Goal: Task Accomplishment & Management: Manage account settings

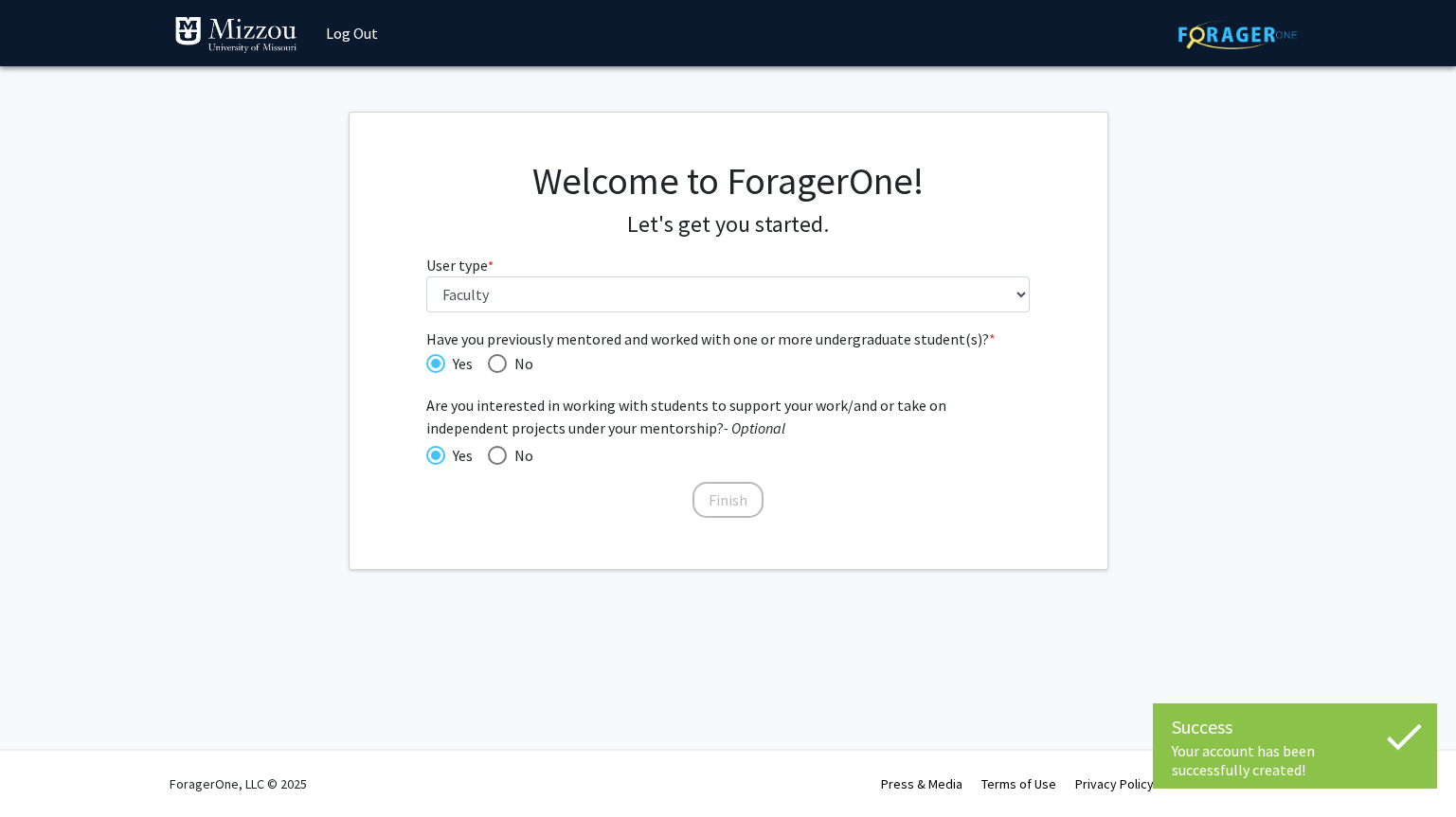
select select "5: faculty"
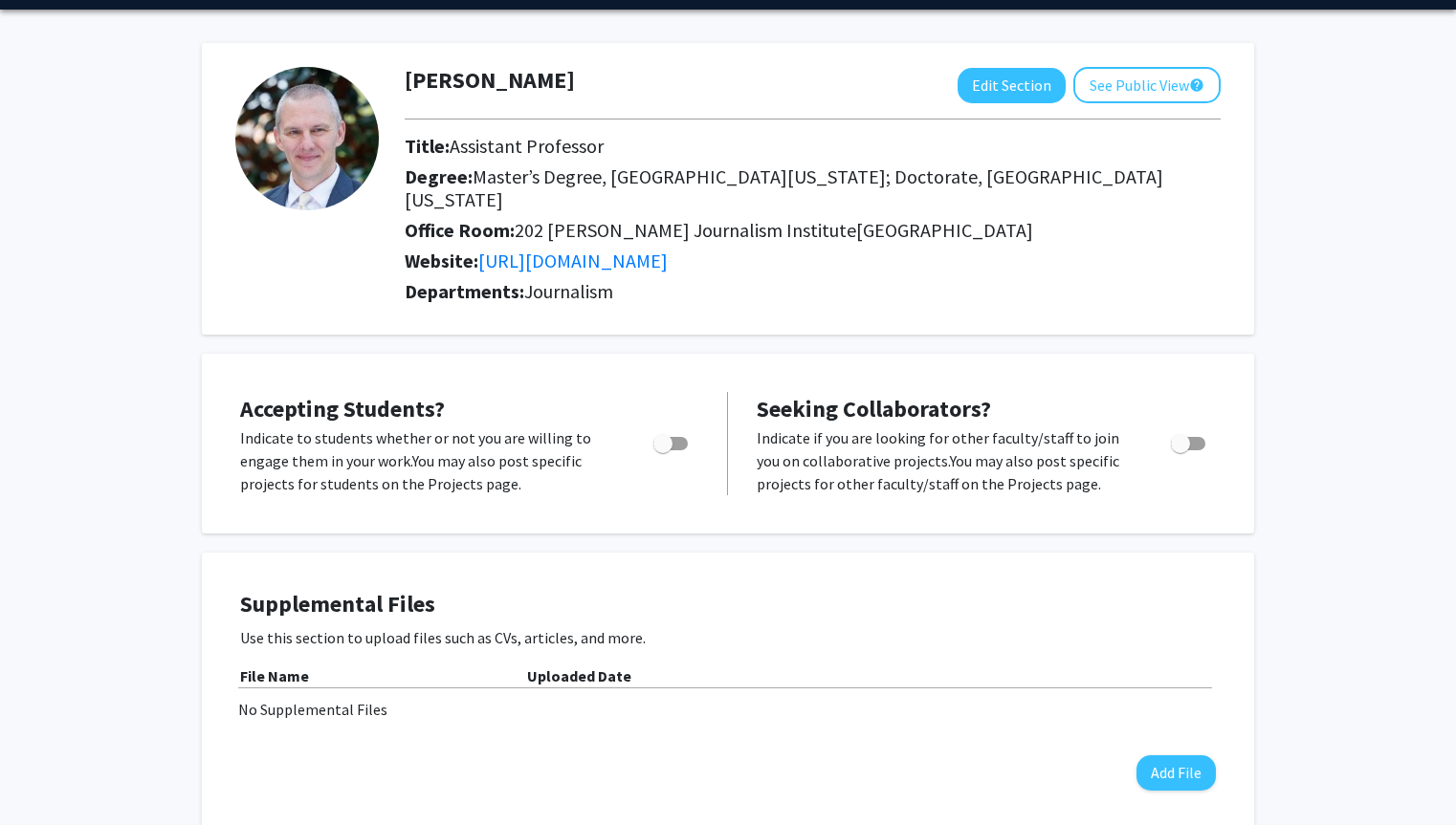
scroll to position [62, 0]
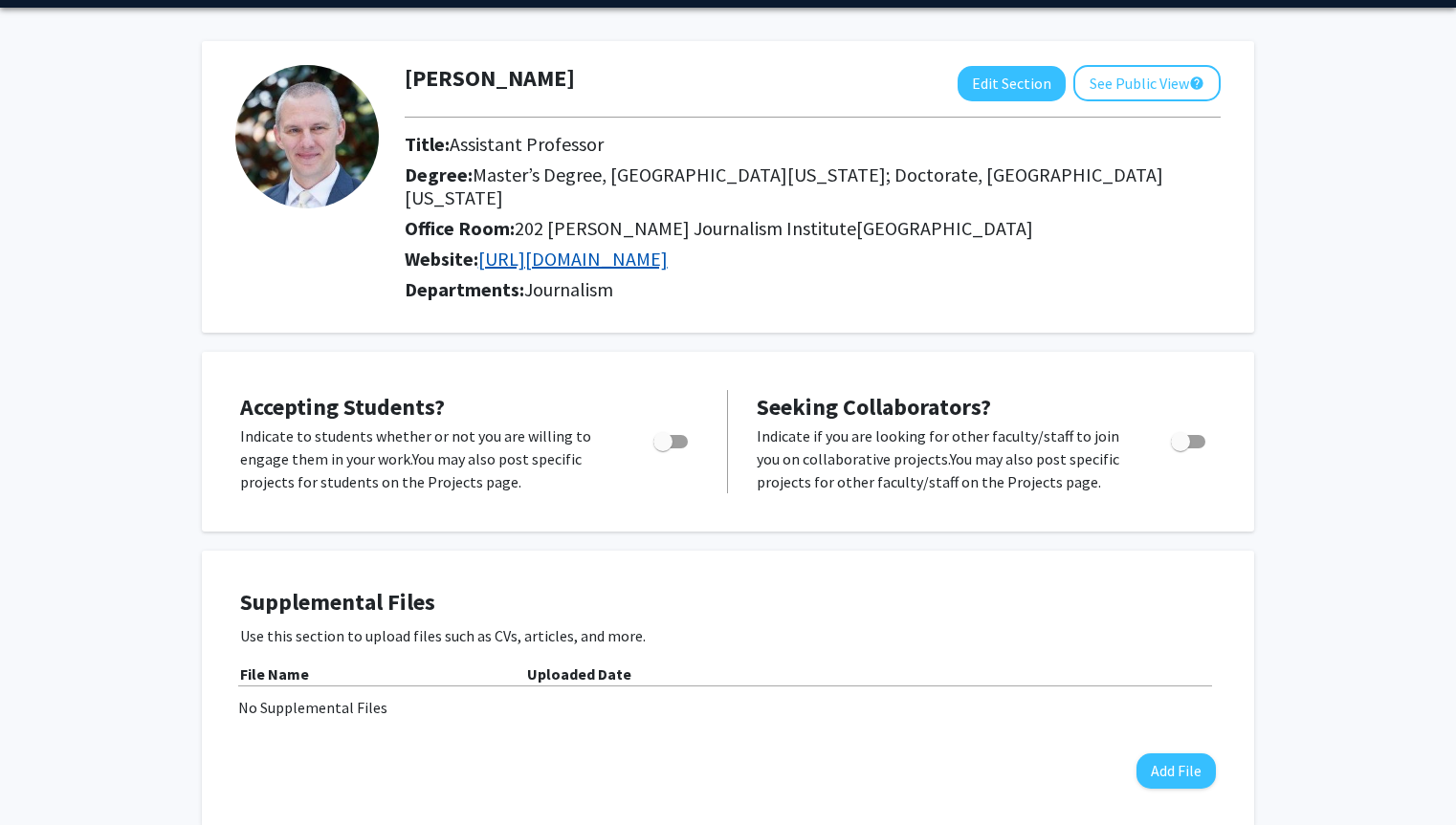
click at [569, 247] on link "[URL][DOMAIN_NAME]" at bounding box center [573, 258] width 190 height 24
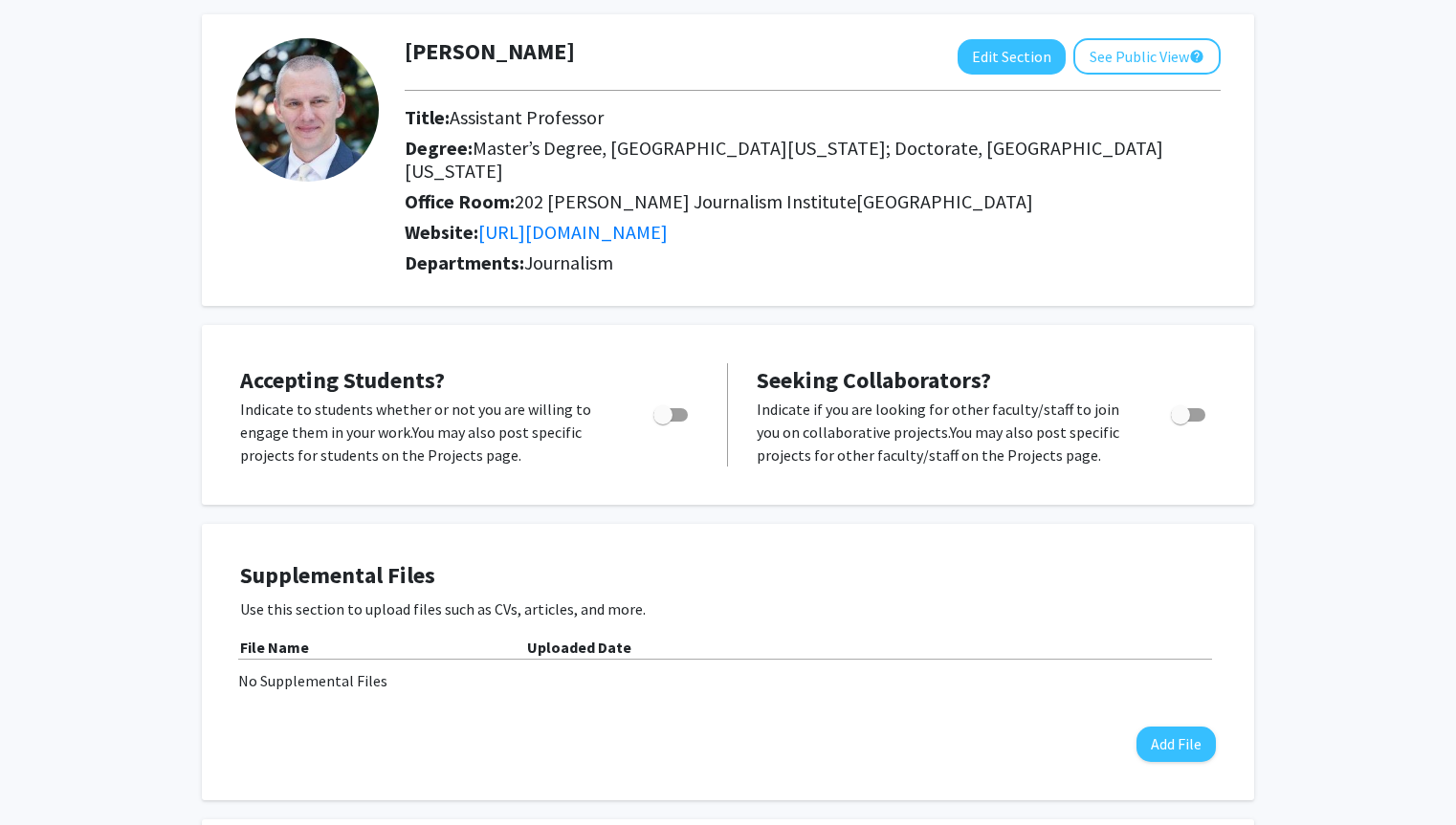
scroll to position [91, 0]
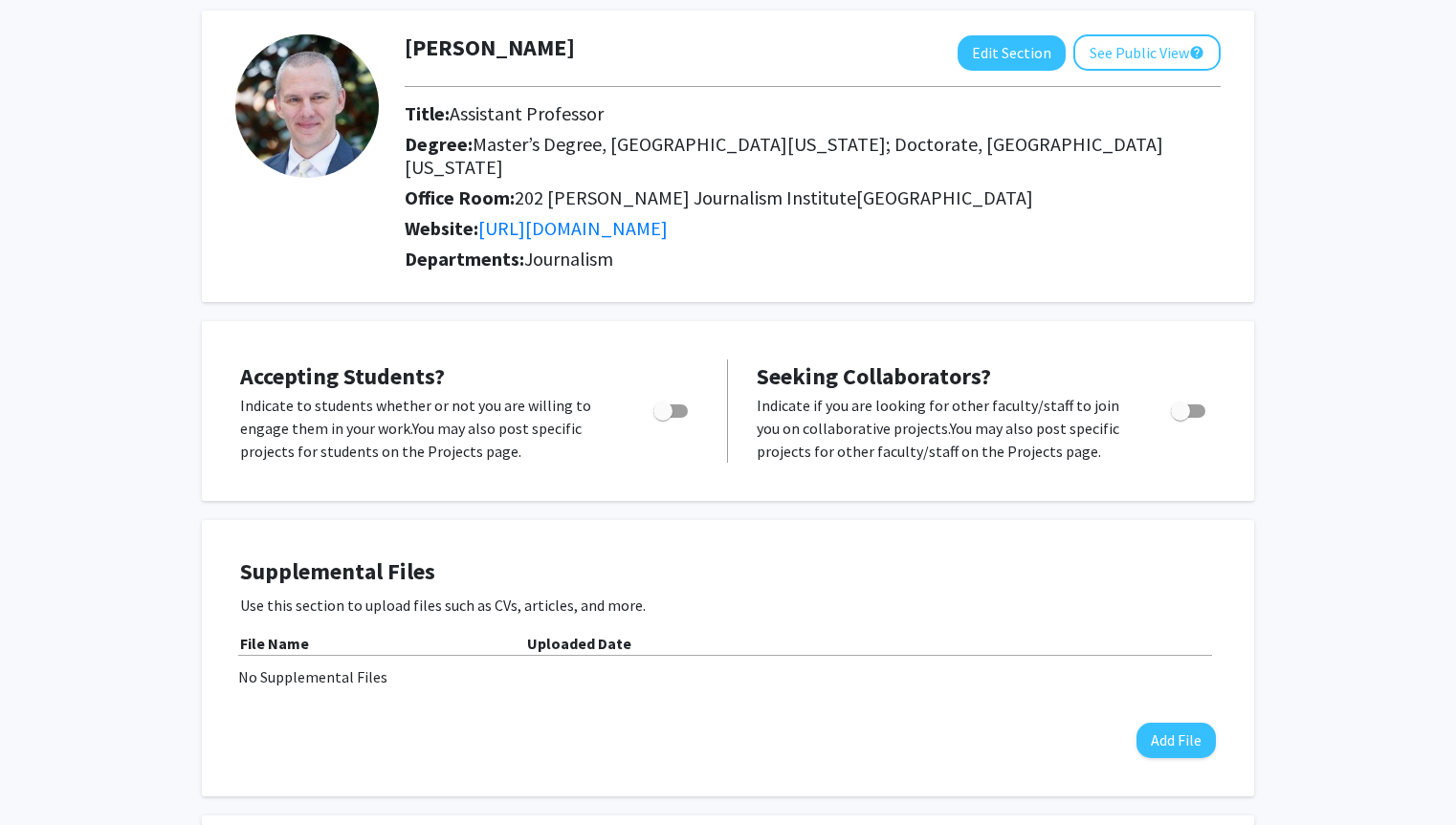
click at [668, 402] on span "Toggle" at bounding box center [662, 411] width 19 height 19
click at [663, 417] on input "Would you like to permit student requests?" at bounding box center [662, 417] width 1 height 1
checkbox input "true"
click at [1173, 402] on span "Toggle" at bounding box center [1181, 411] width 19 height 19
click at [1180, 417] on input "Toggle" at bounding box center [1180, 417] width 1 height 1
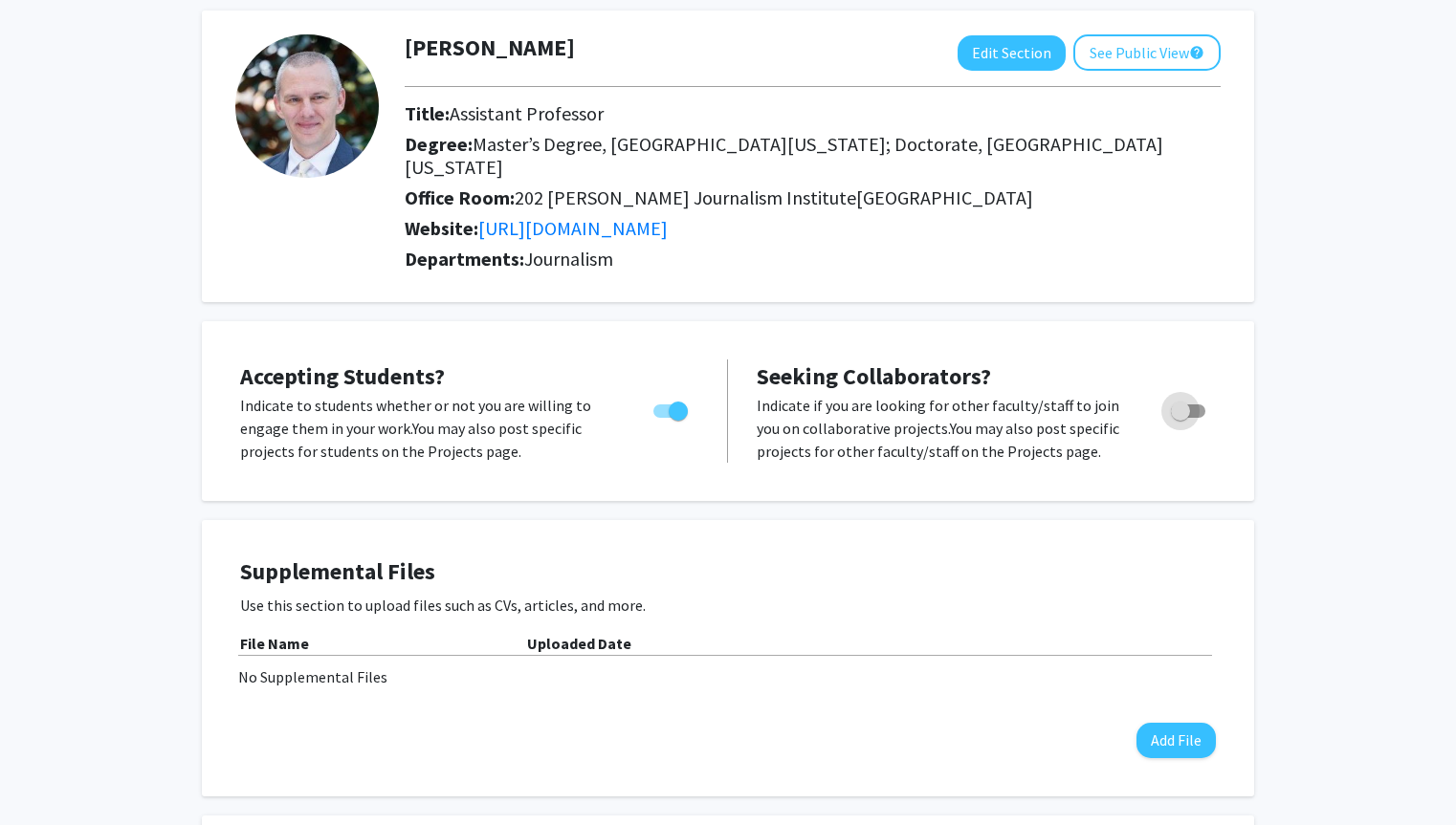
checkbox input "true"
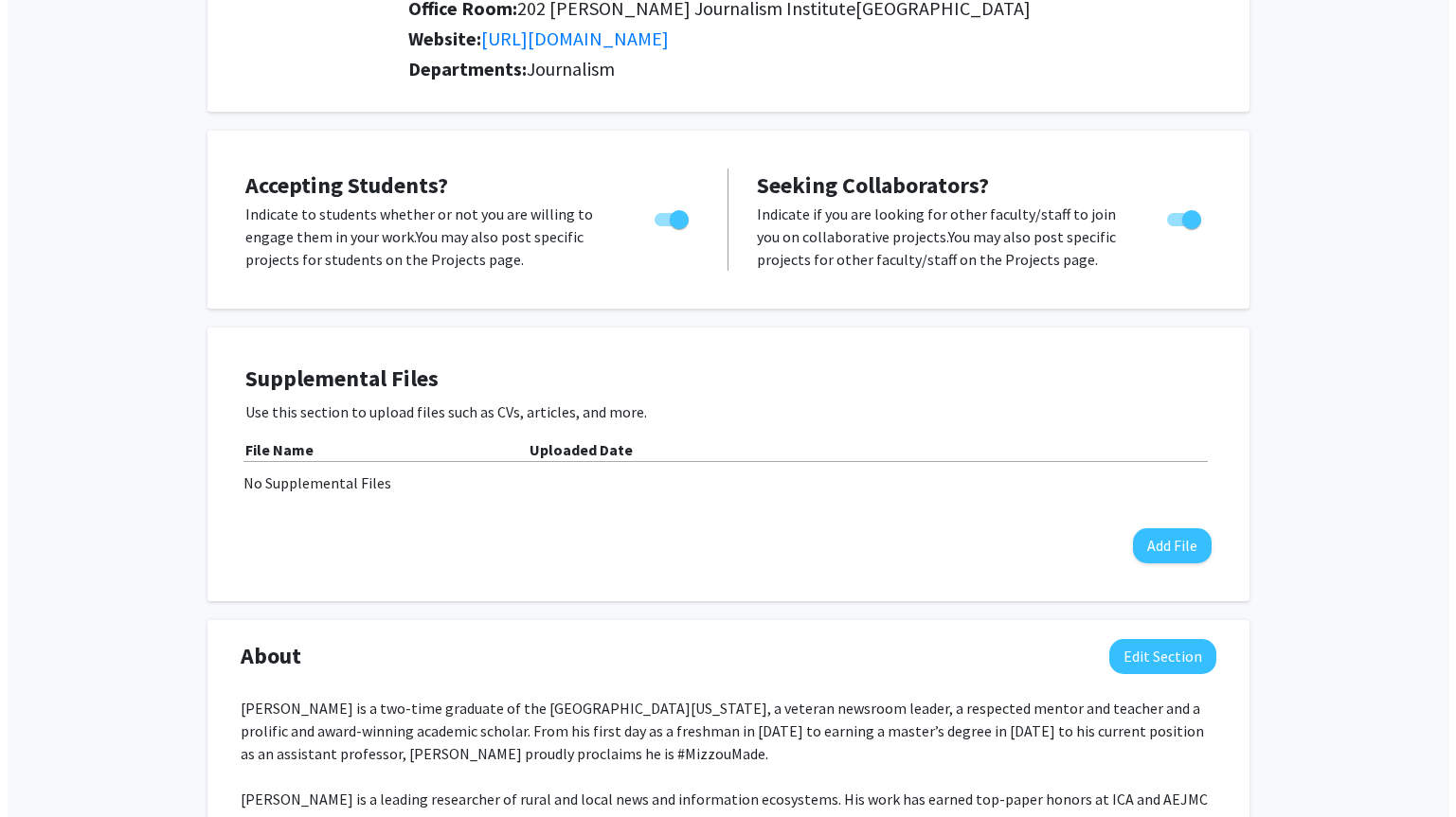
scroll to position [318, 0]
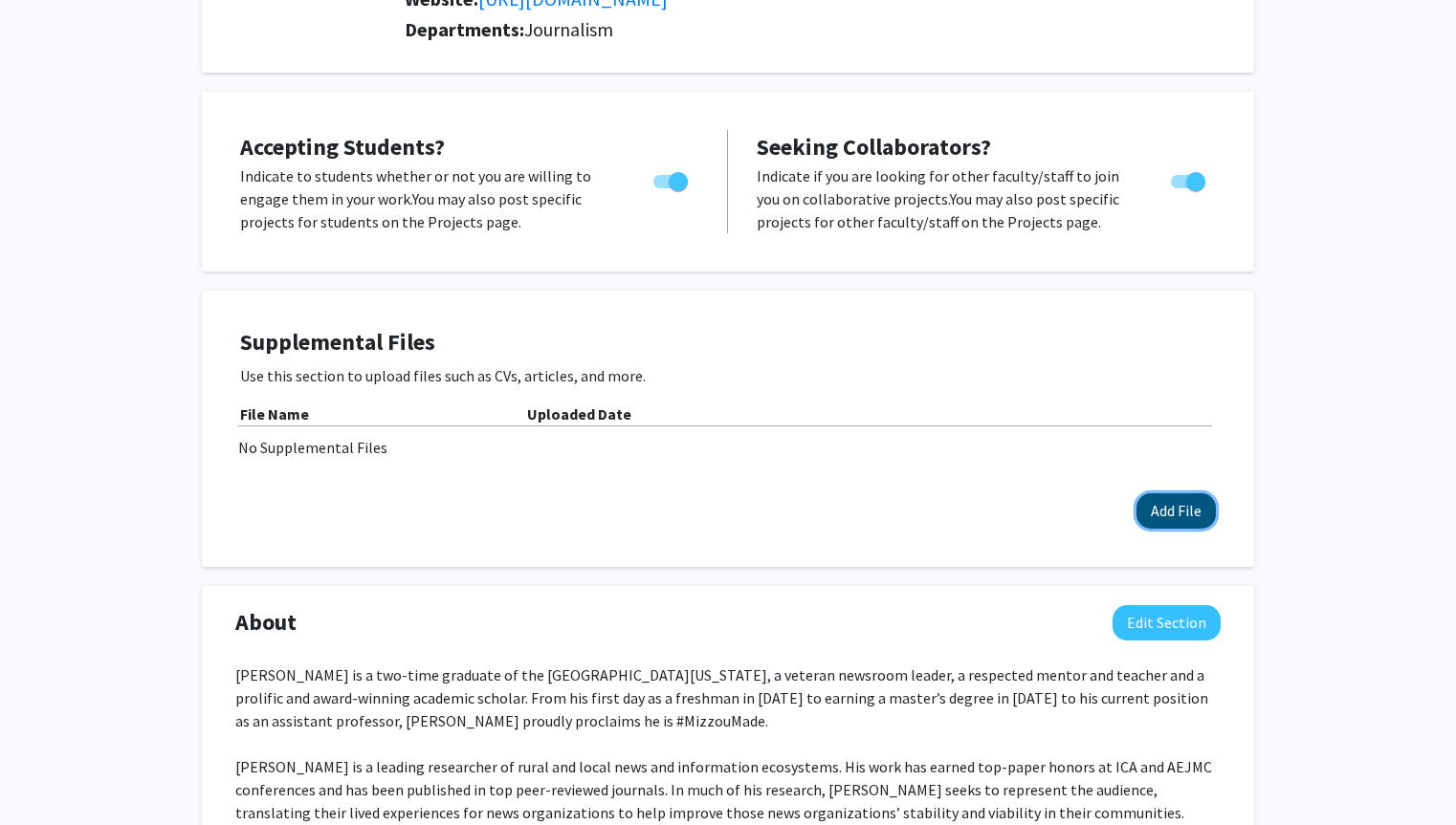
click at [1184, 493] on button "Add File" at bounding box center [1177, 511] width 80 height 36
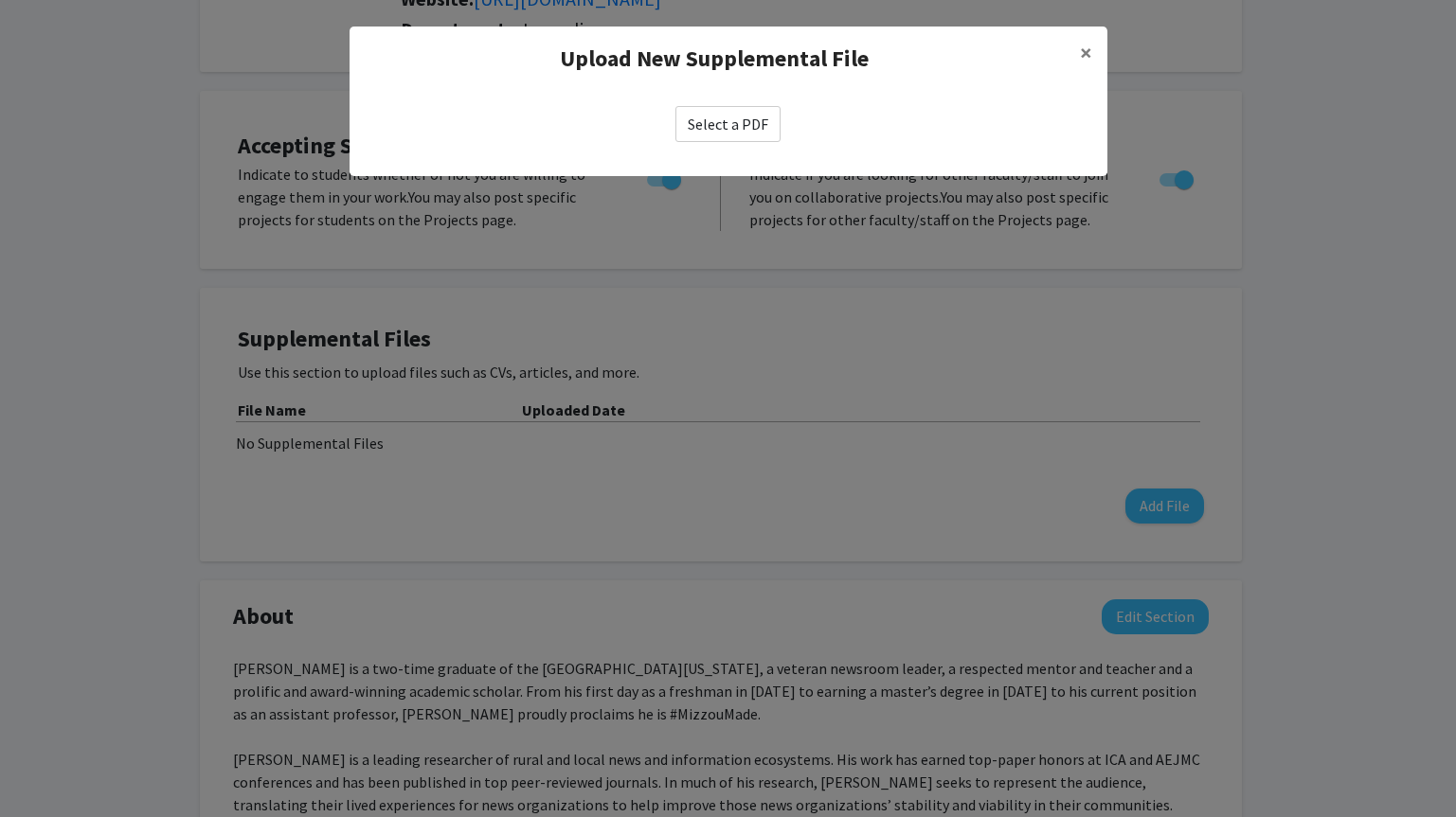
click at [719, 118] on label "Select a PDF" at bounding box center [728, 124] width 105 height 36
click at [0, 0] on input "Select a PDF" at bounding box center [0, 0] width 0 height 0
click at [1083, 63] on span "×" at bounding box center [1086, 52] width 13 height 30
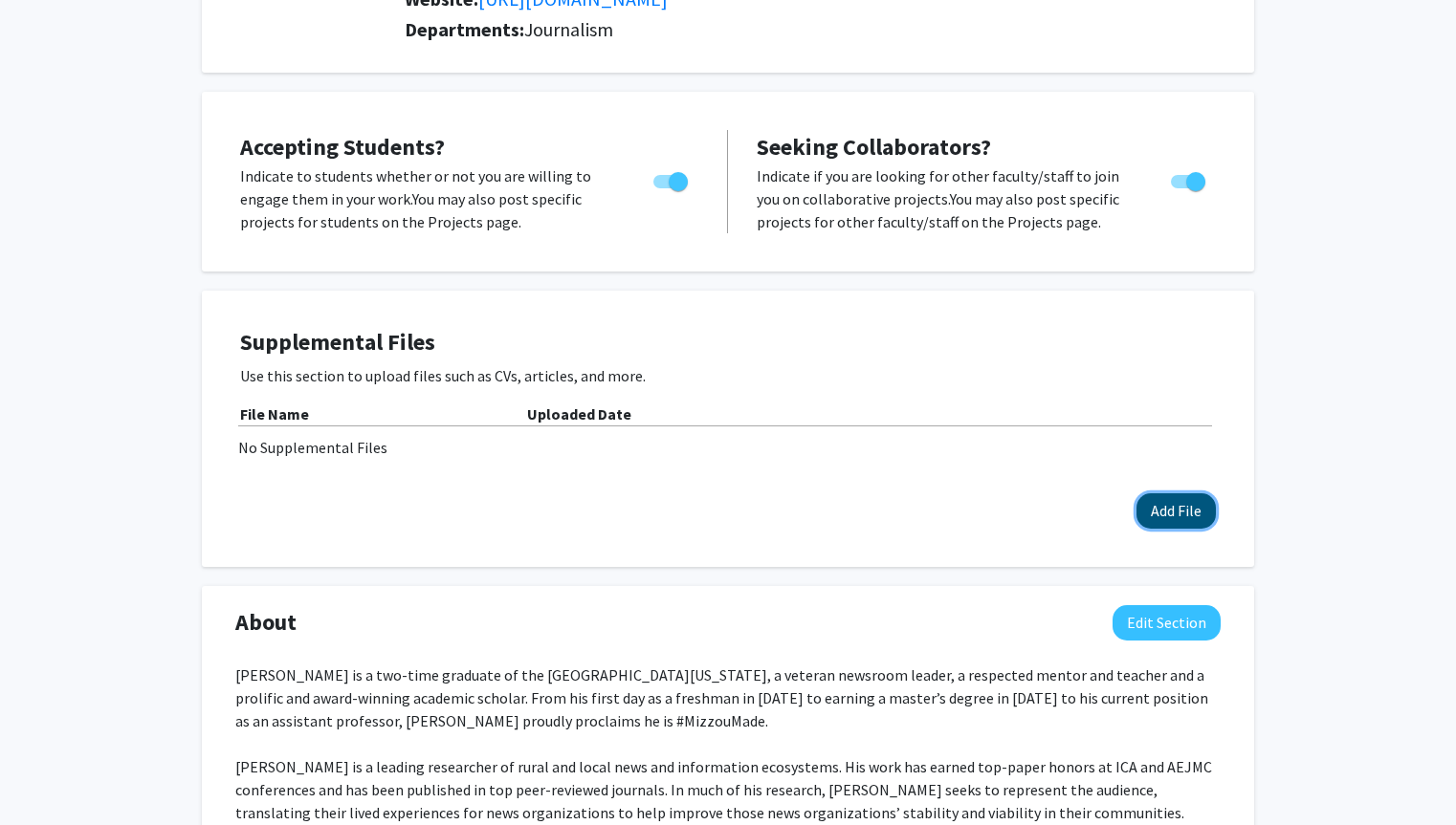
click at [1192, 493] on button "Add File" at bounding box center [1177, 511] width 80 height 36
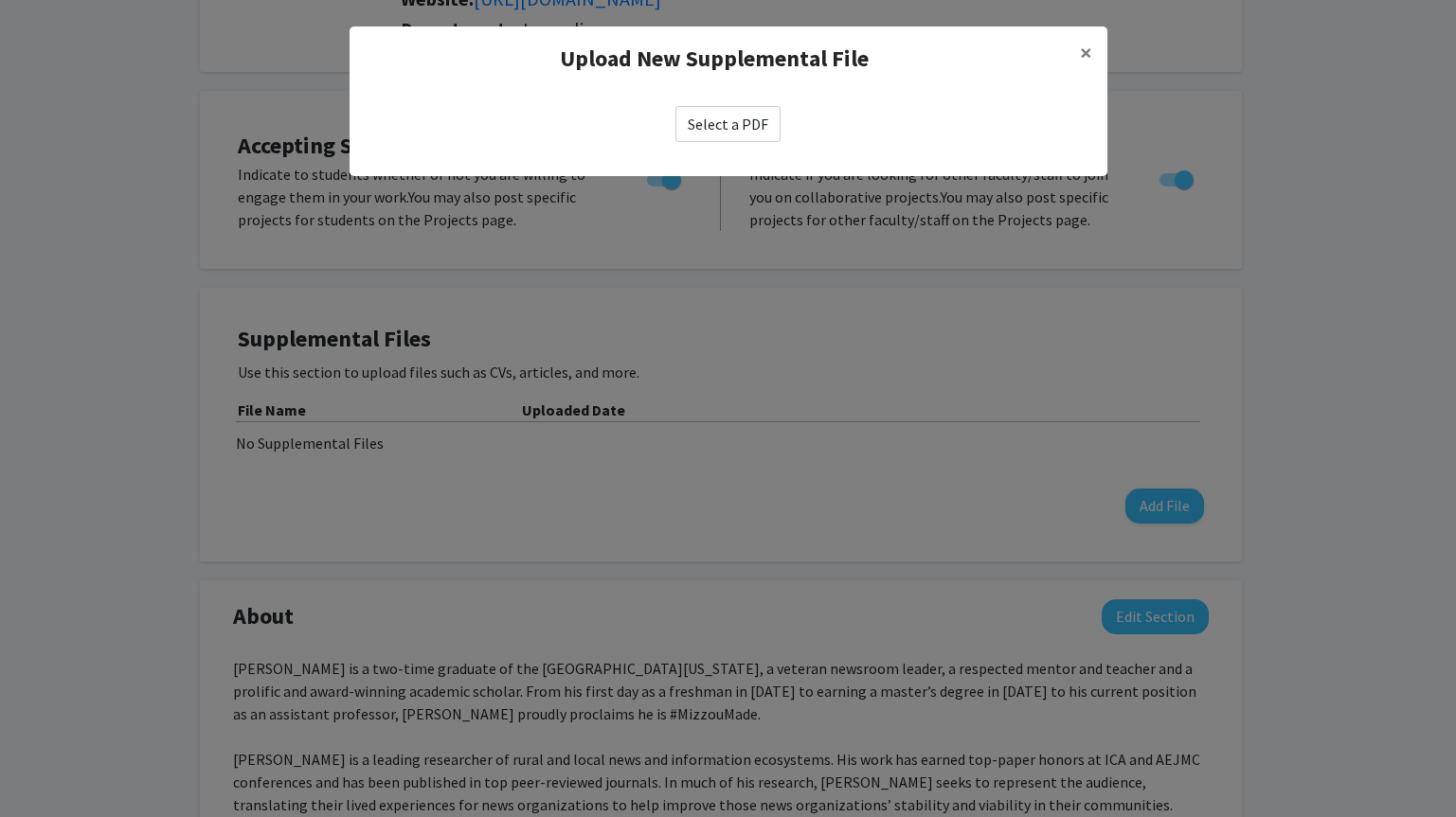
click at [729, 128] on label "Select a PDF" at bounding box center [728, 124] width 105 height 36
click at [0, 0] on input "Select a PDF" at bounding box center [0, 0] width 0 height 0
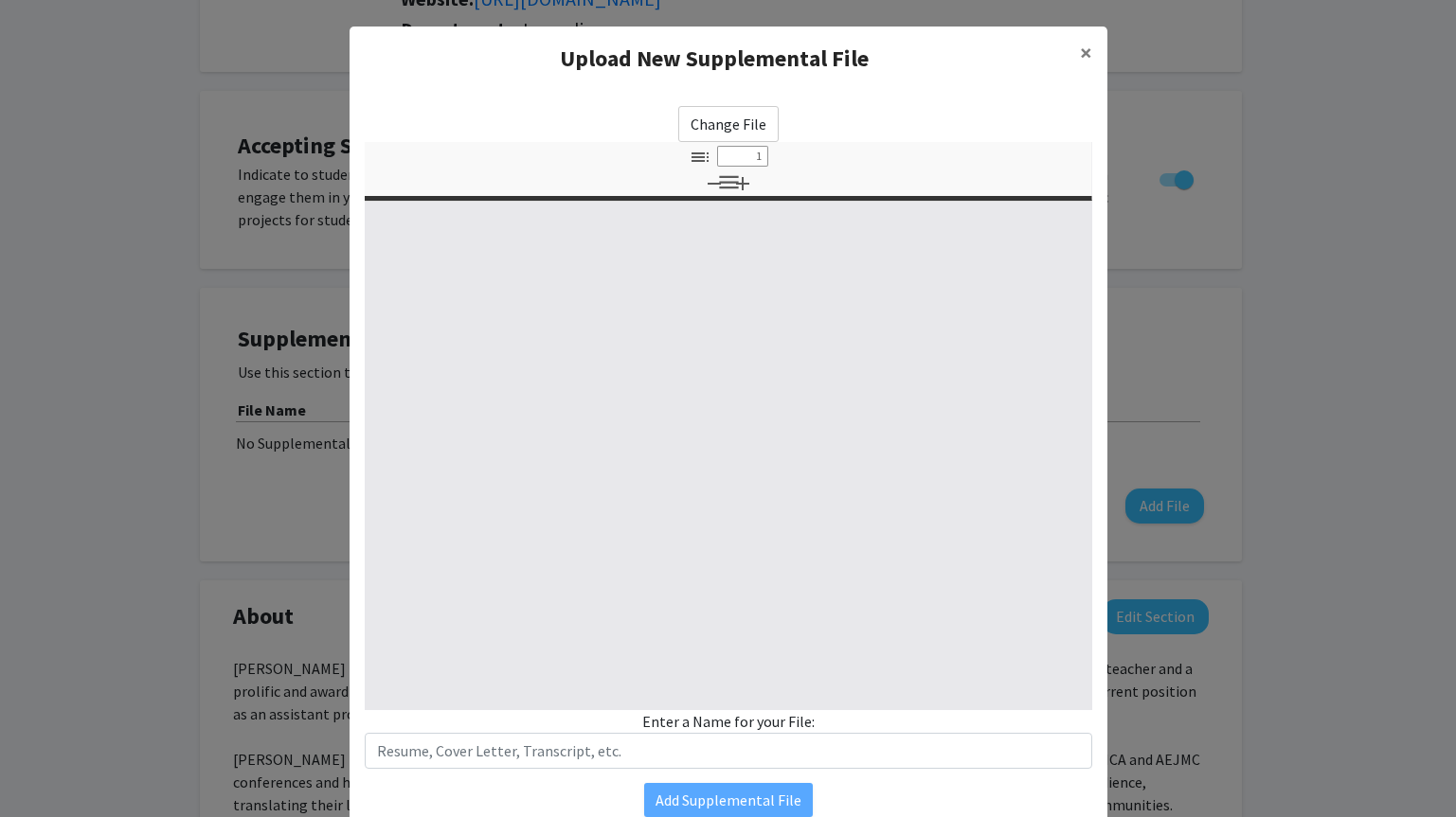
select select "custom"
type input "0"
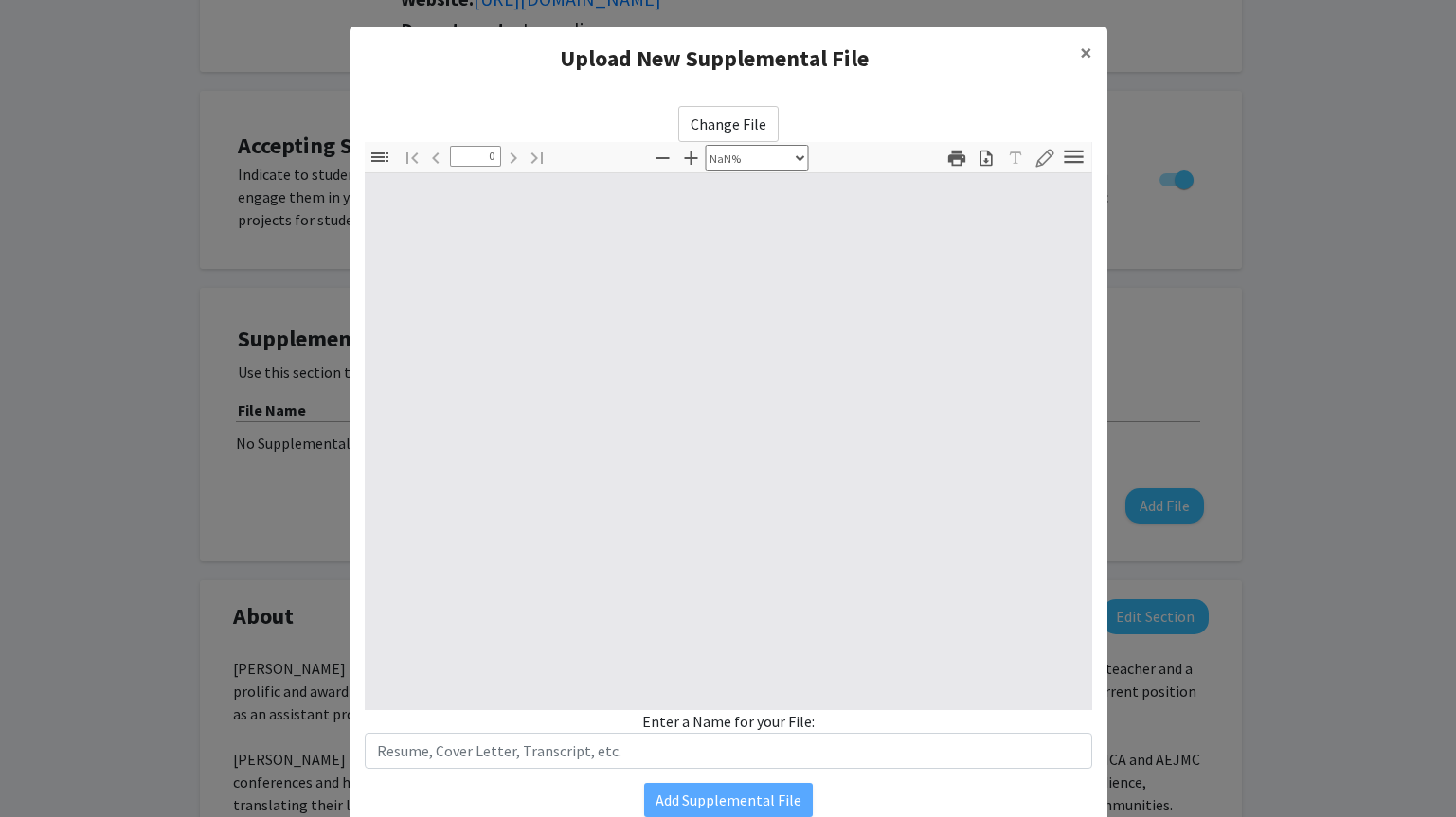
select select "auto"
type input "1"
select select "auto"
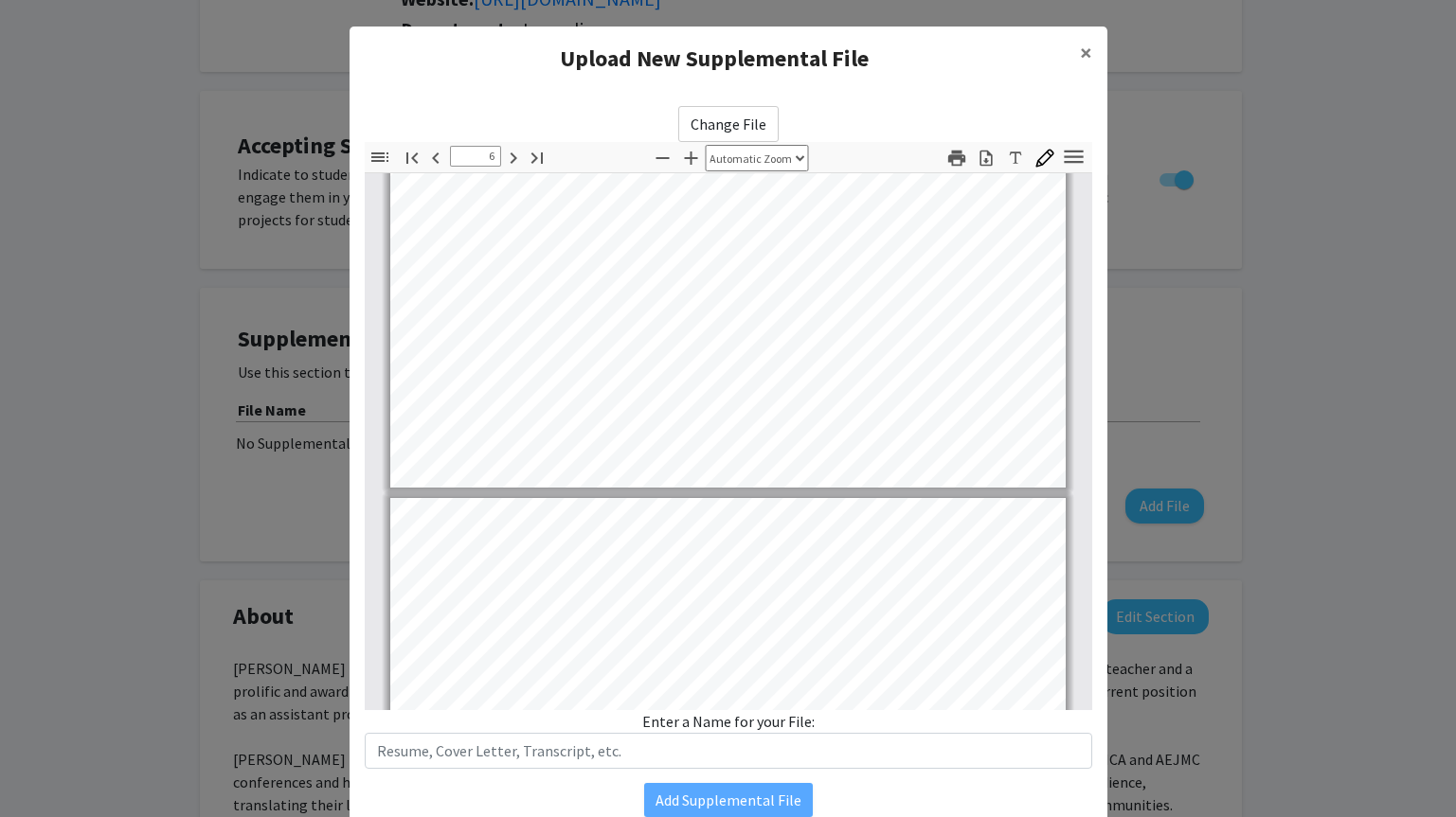
scroll to position [5257, 0]
type input "7"
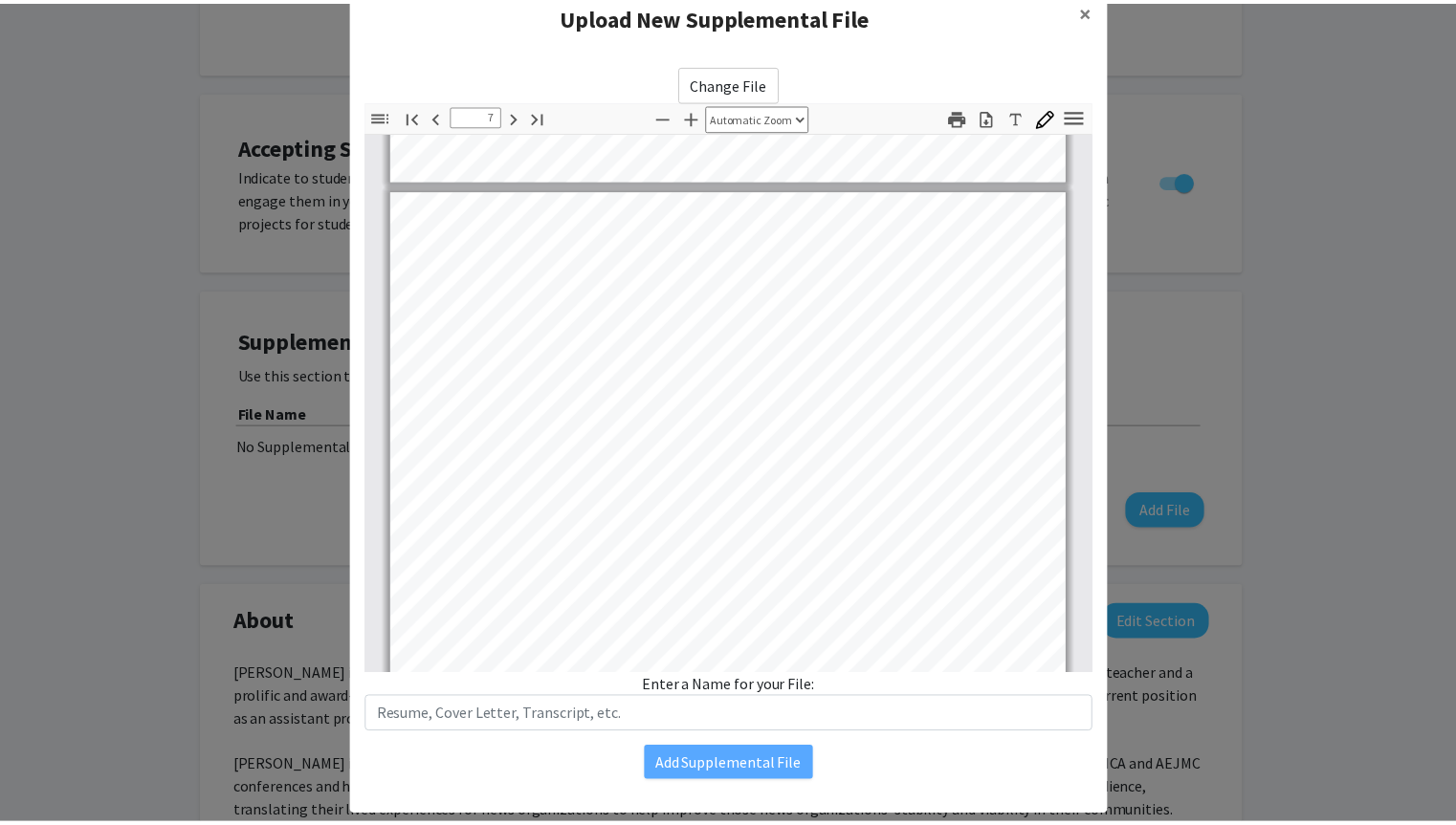
scroll to position [81, 0]
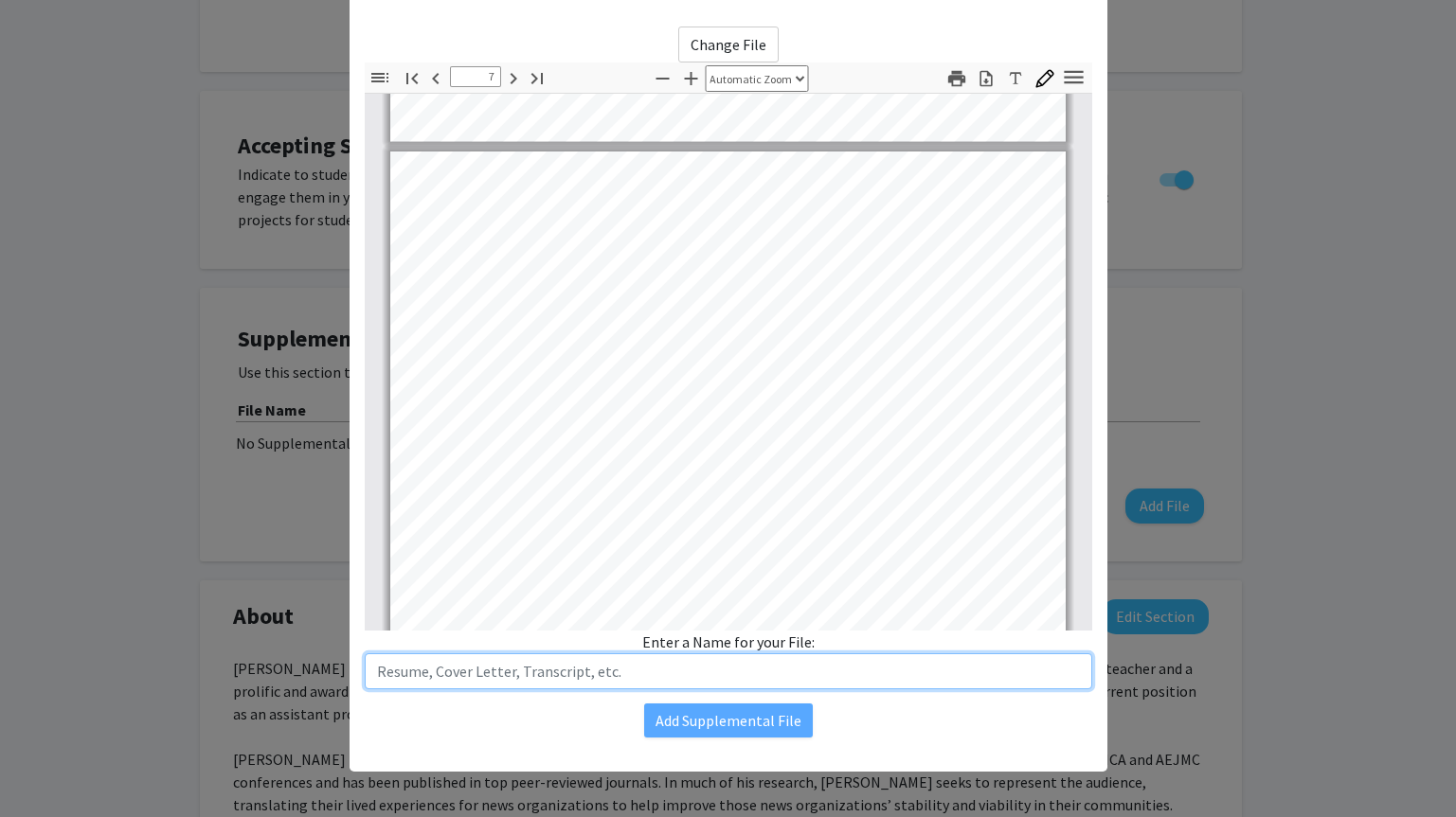
click at [760, 676] on input "text" at bounding box center [728, 671] width 728 height 36
type input "CV"
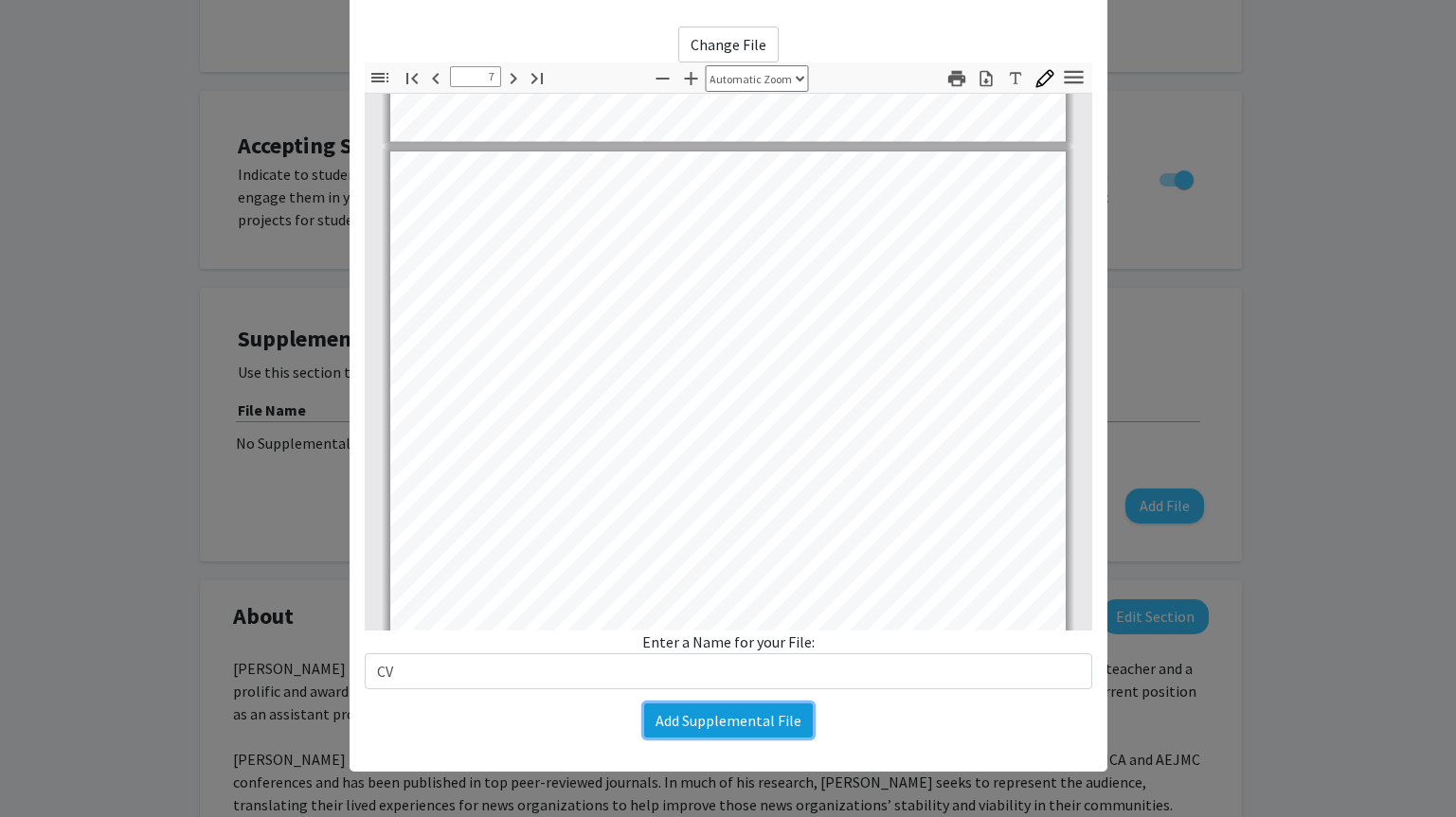
click at [691, 729] on button "Add Supplemental File" at bounding box center [728, 721] width 168 height 34
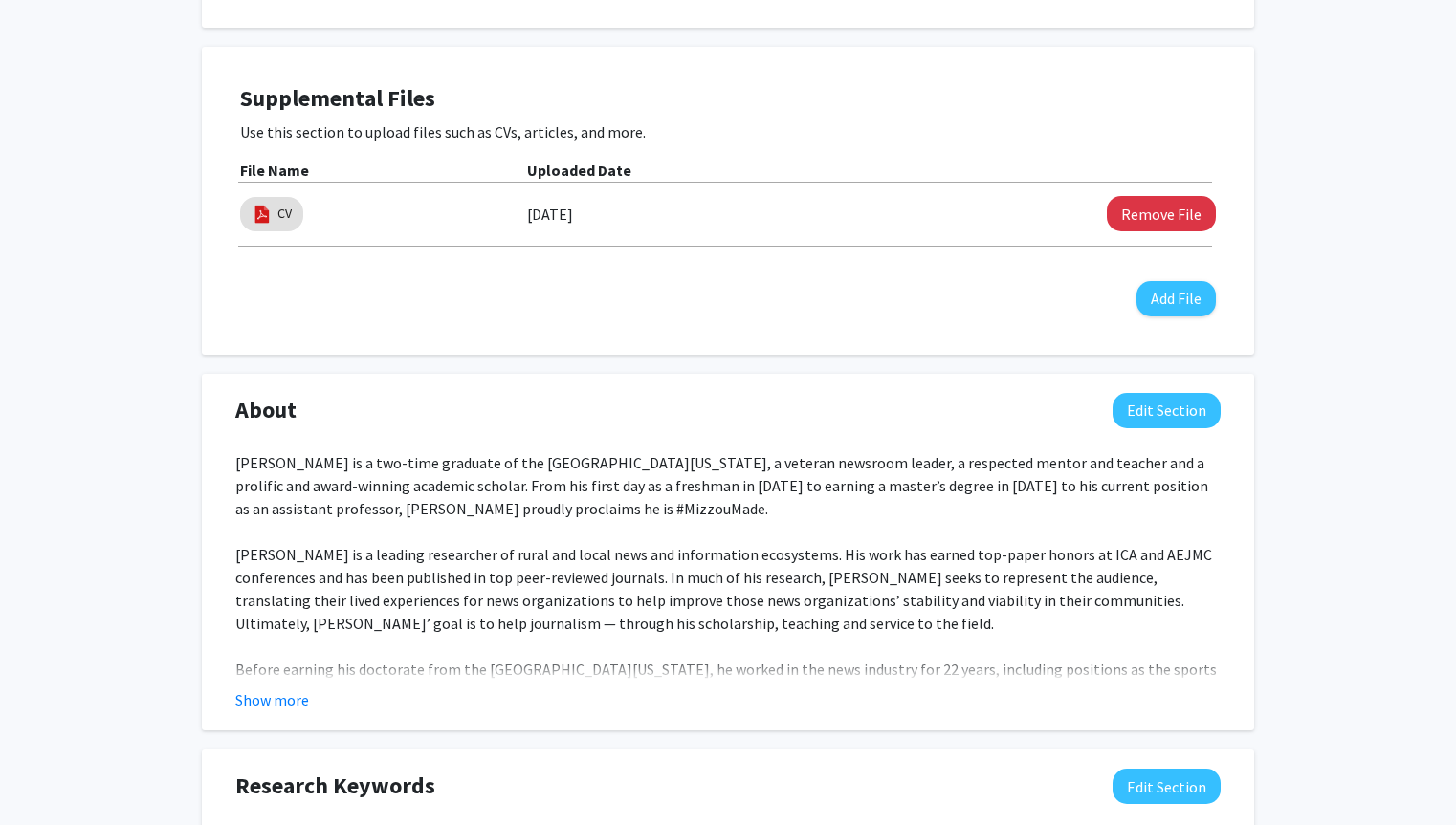
scroll to position [567, 0]
click at [274, 688] on button "Show more" at bounding box center [273, 699] width 74 height 23
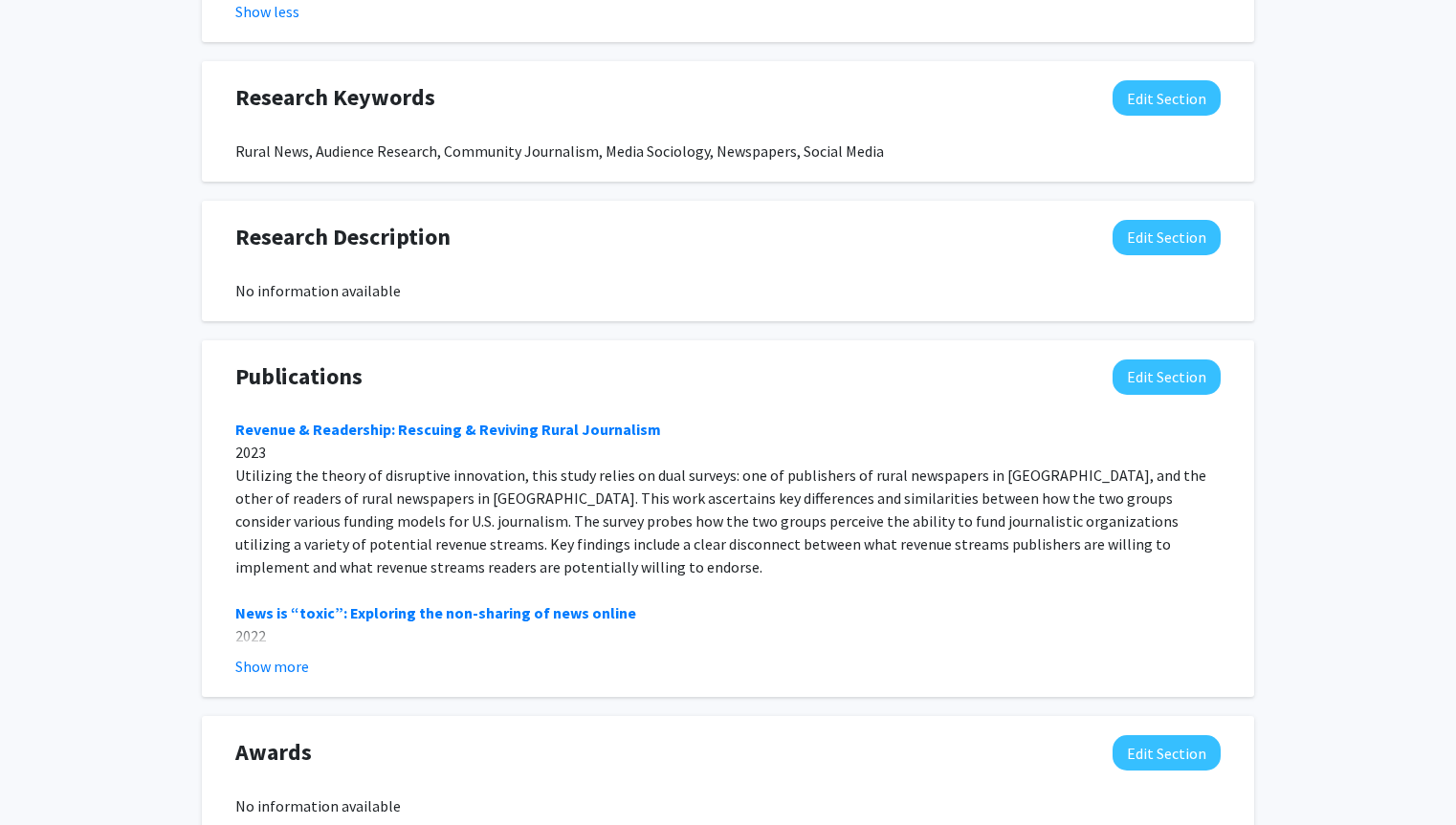
scroll to position [1385, 0]
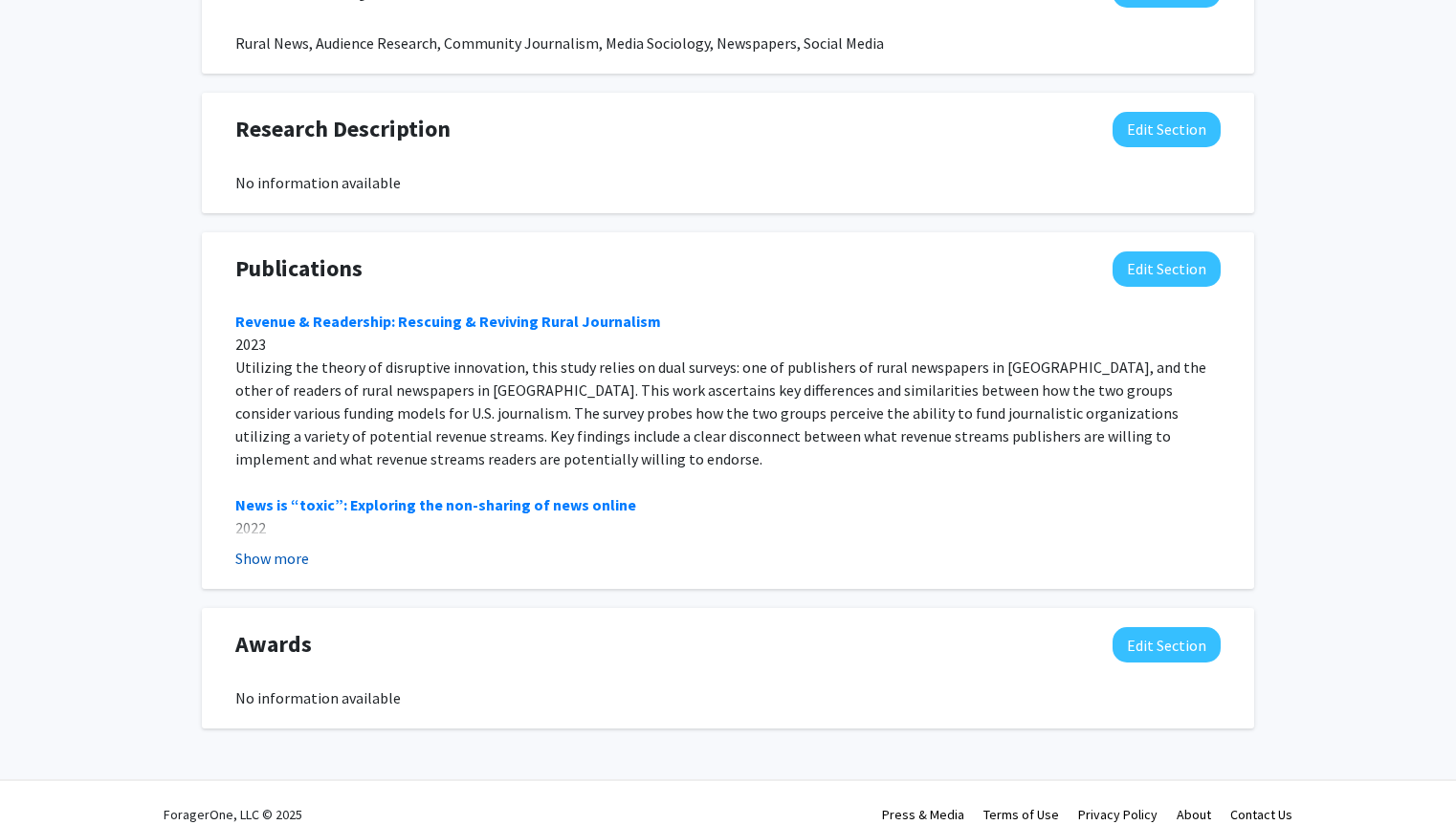
click at [290, 547] on button "Show more" at bounding box center [273, 558] width 74 height 23
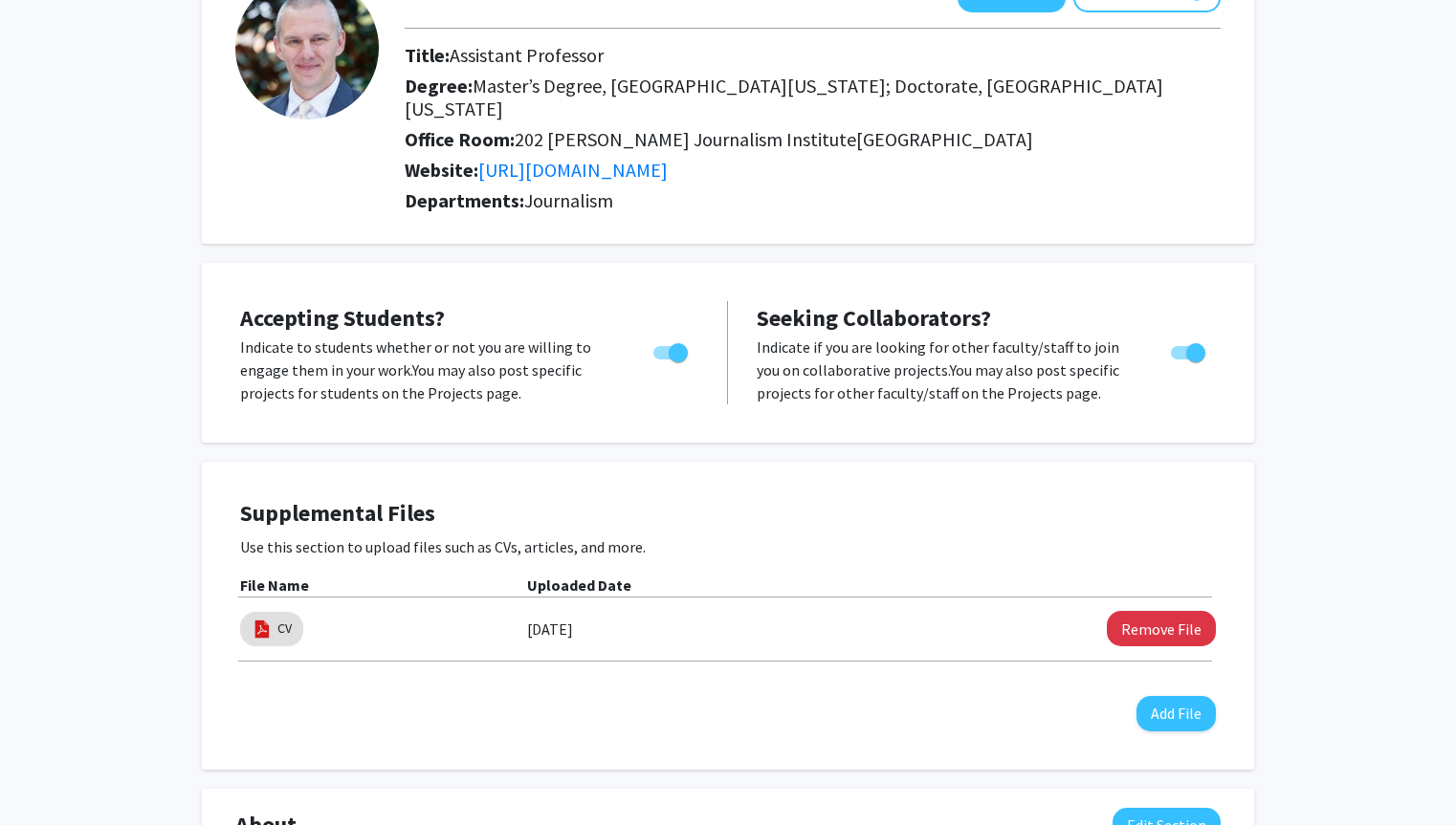
scroll to position [0, 0]
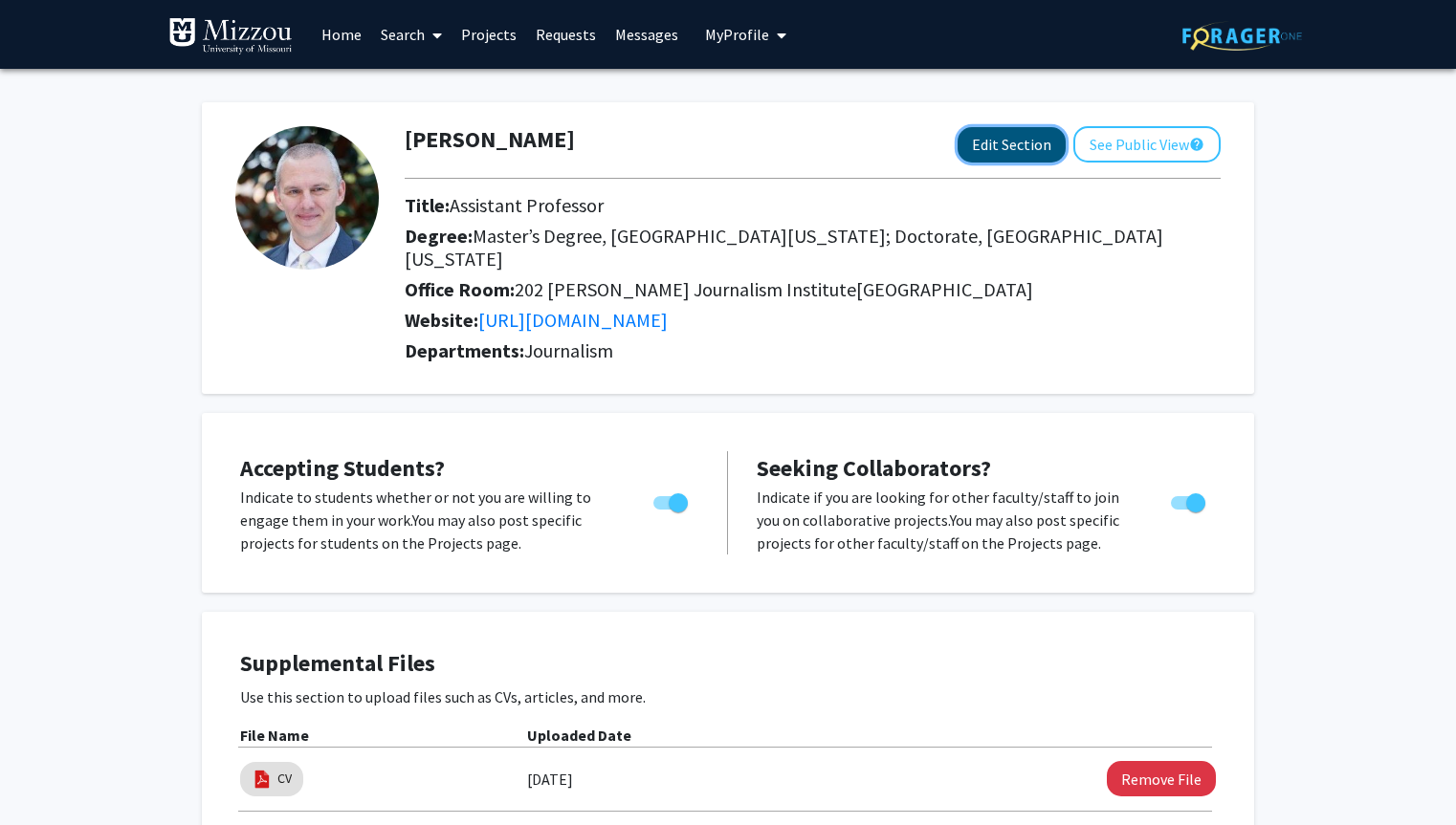
click at [1026, 144] on button "Edit Section" at bounding box center [1011, 145] width 108 height 36
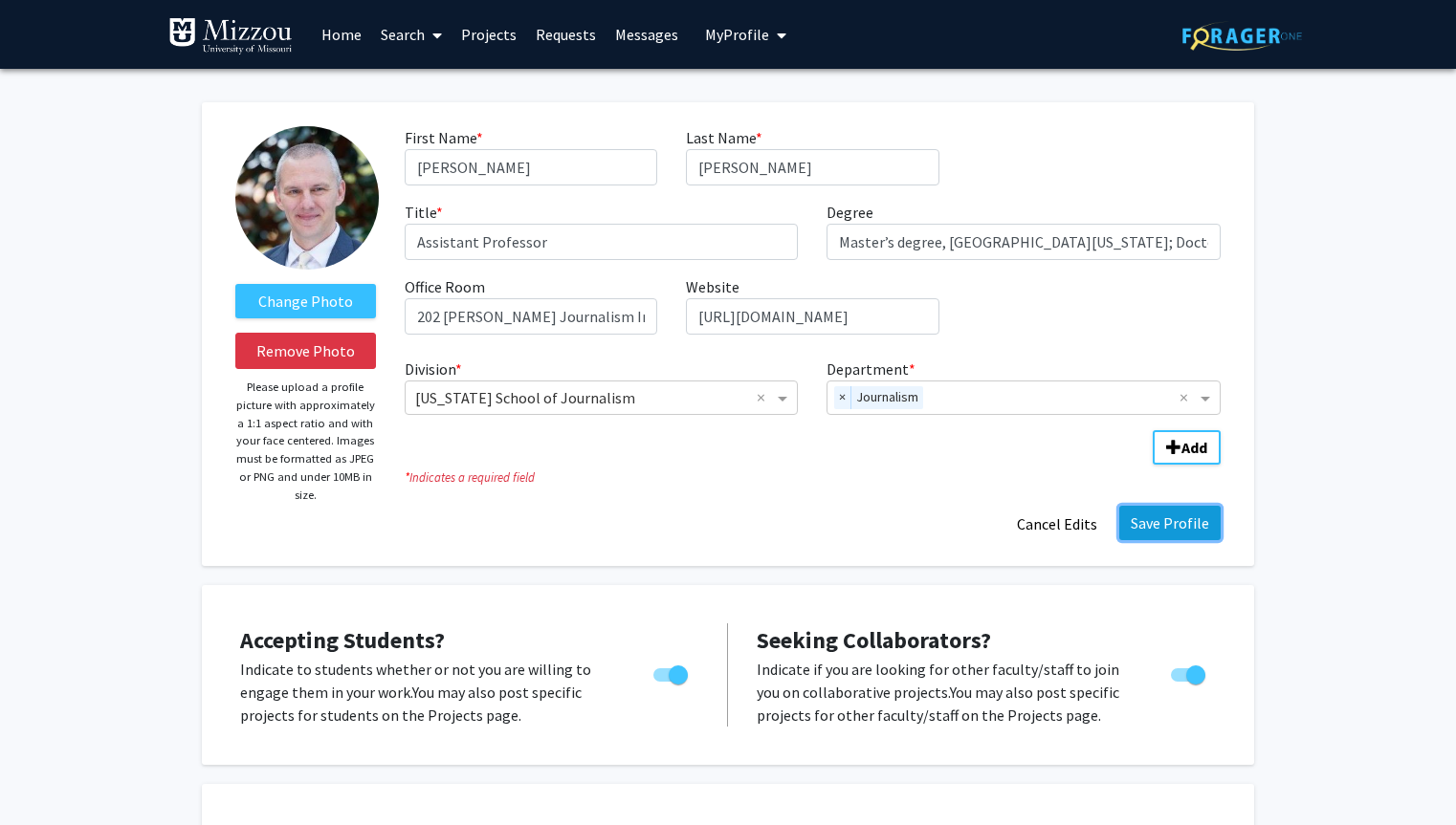
click at [1155, 527] on button "Save Profile" at bounding box center [1171, 523] width 101 height 35
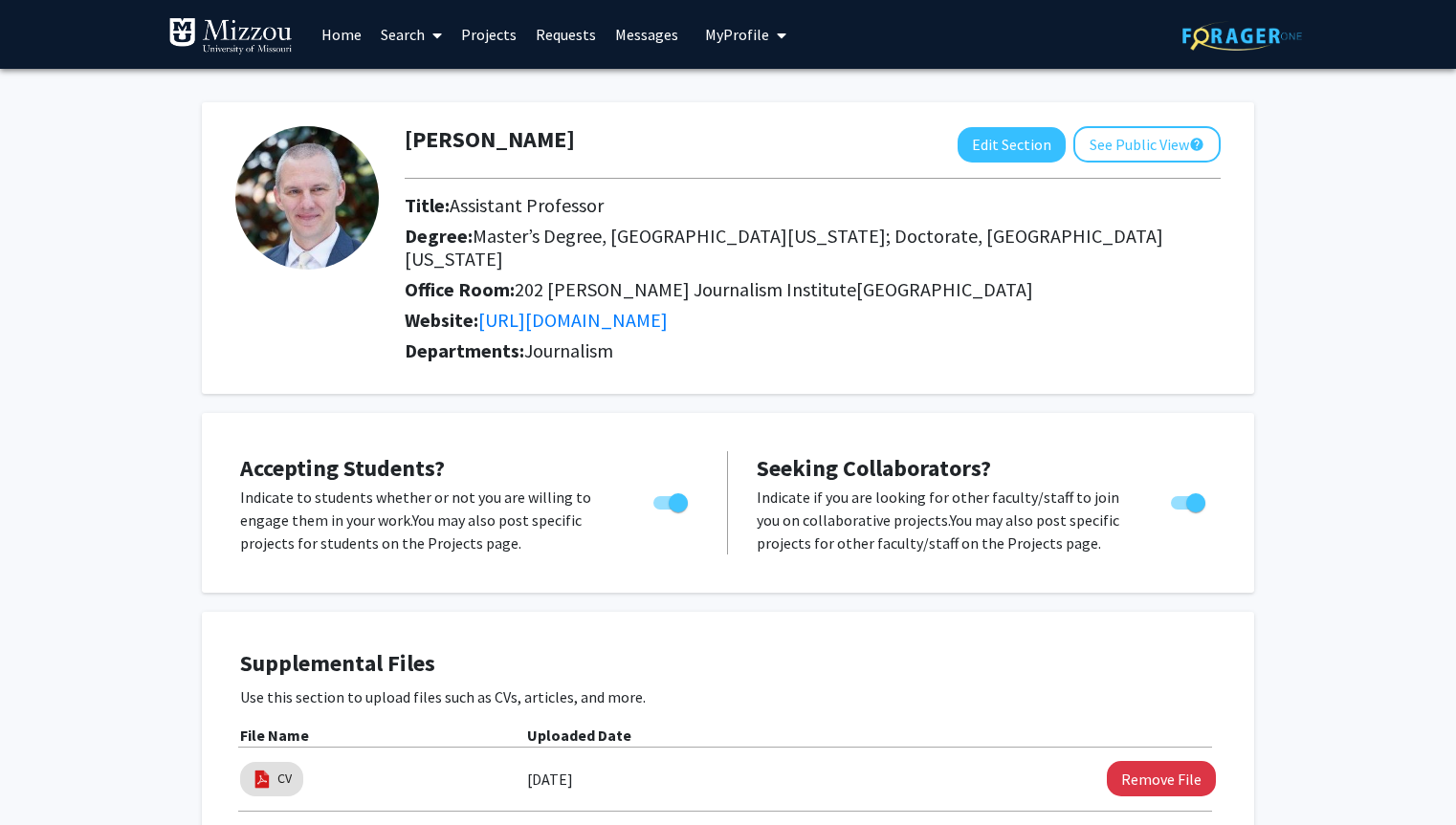
click at [399, 49] on link "Search" at bounding box center [411, 34] width 81 height 67
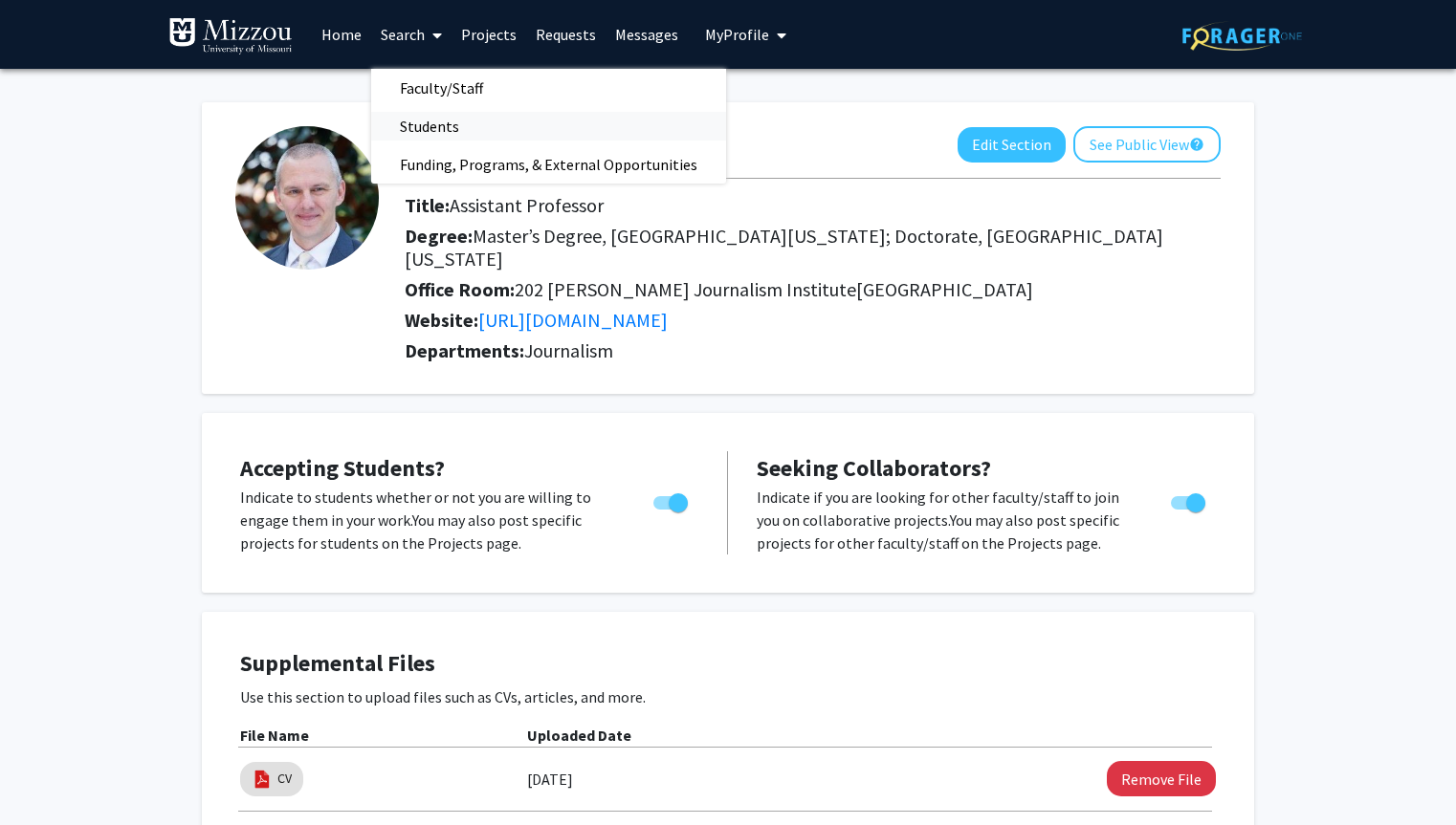
click at [405, 129] on span "Students" at bounding box center [429, 126] width 116 height 38
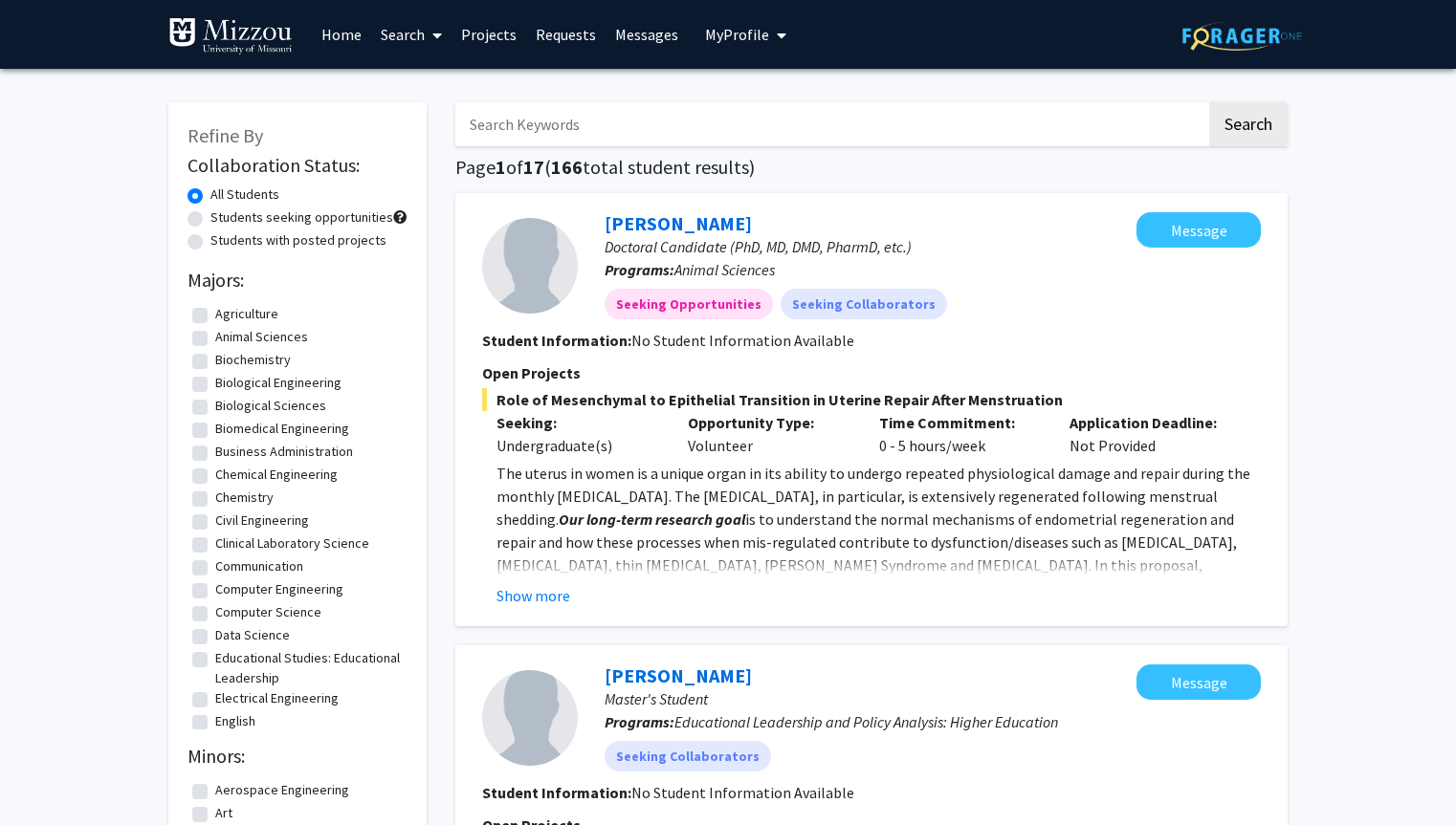
click at [521, 117] on input "Search Keywords" at bounding box center [830, 124] width 751 height 44
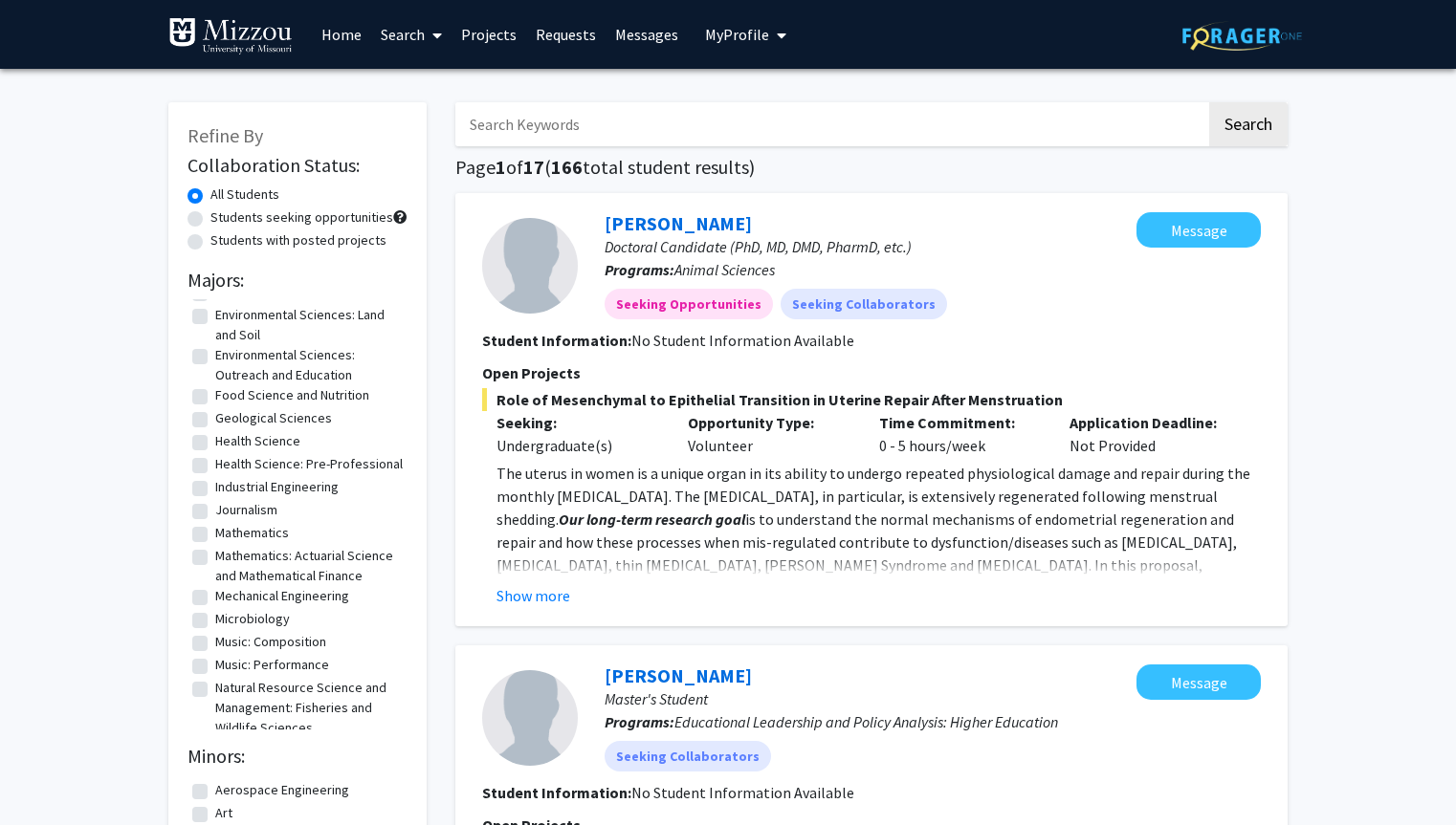
scroll to position [447, 0]
click at [215, 525] on label "Journalism" at bounding box center [246, 515] width 63 height 20
click at [215, 518] on input "Journalism" at bounding box center [221, 511] width 13 height 13
checkbox input "true"
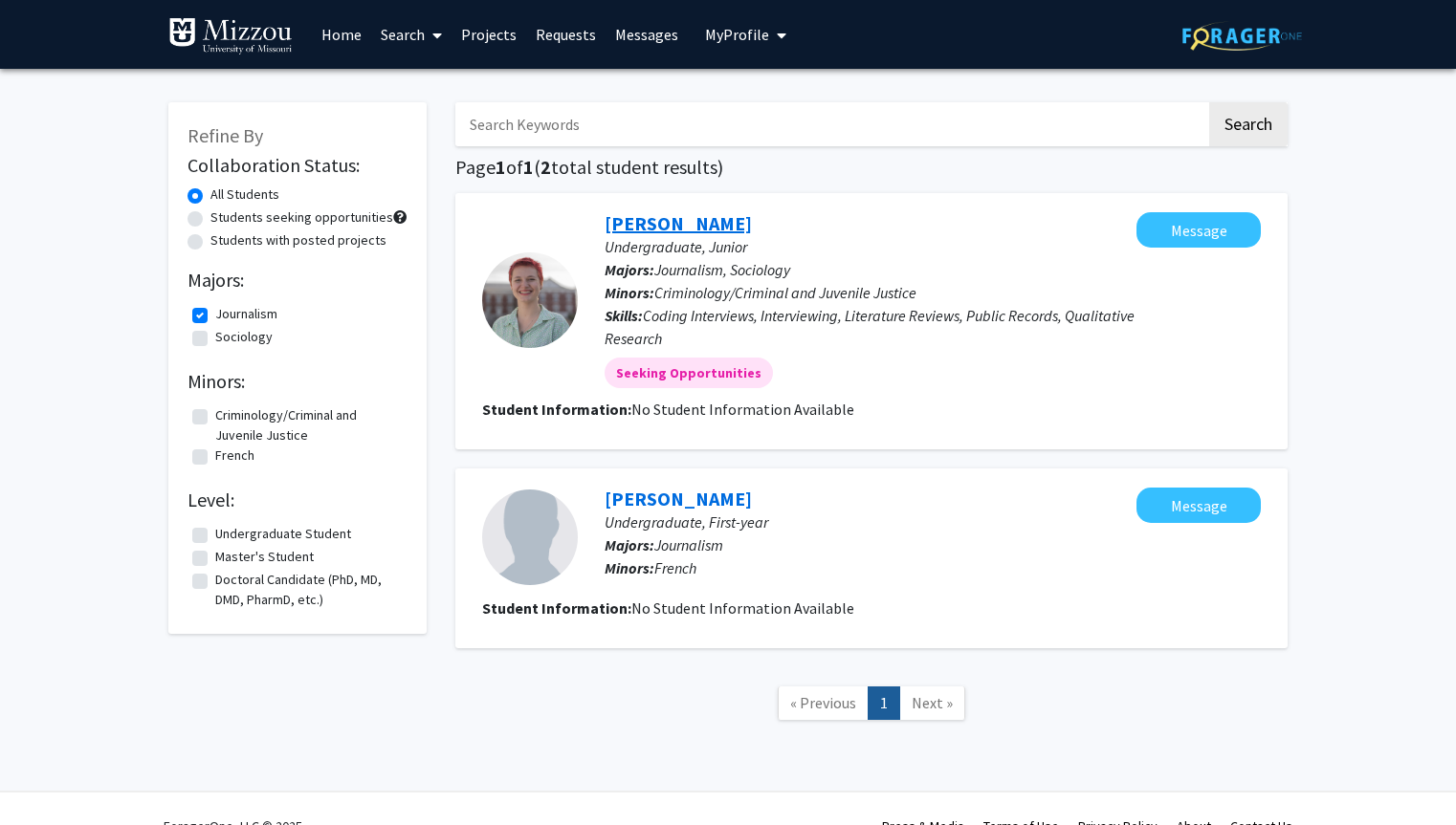
click at [712, 228] on link "[PERSON_NAME]" at bounding box center [678, 224] width 147 height 24
click at [672, 504] on link "[PERSON_NAME]" at bounding box center [678, 499] width 147 height 24
